Goal: Information Seeking & Learning: Learn about a topic

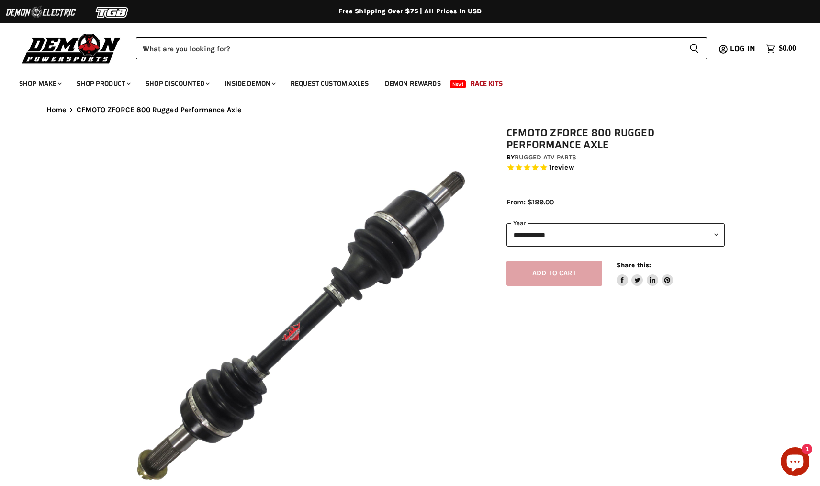
select select "******"
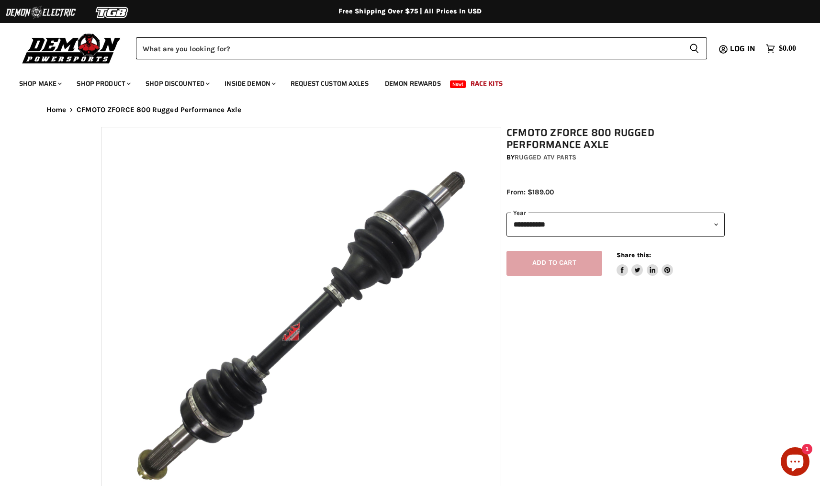
select select "******"
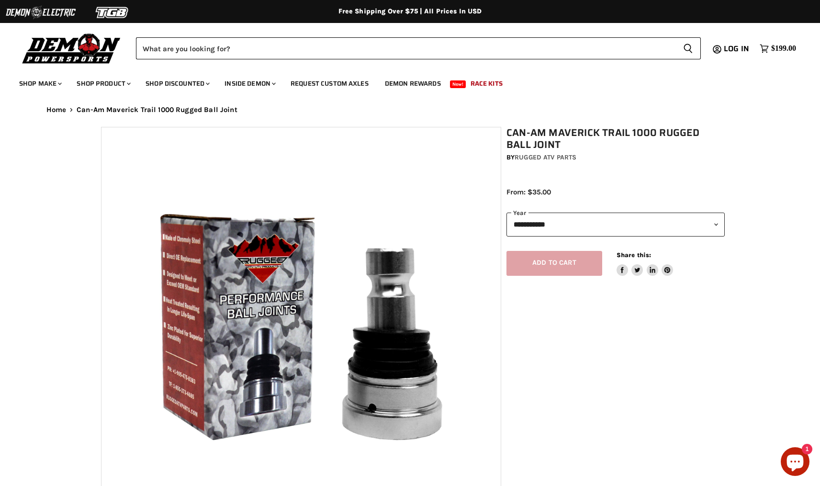
select select "******"
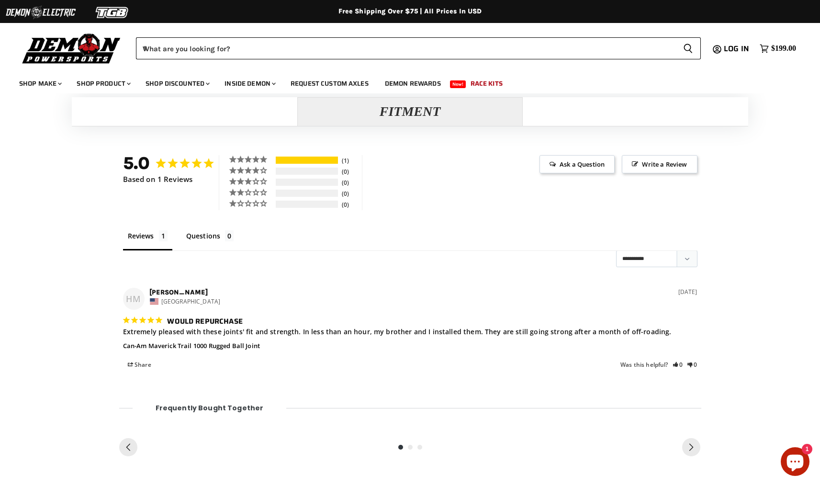
scroll to position [707, 0]
